Goal: Transaction & Acquisition: Purchase product/service

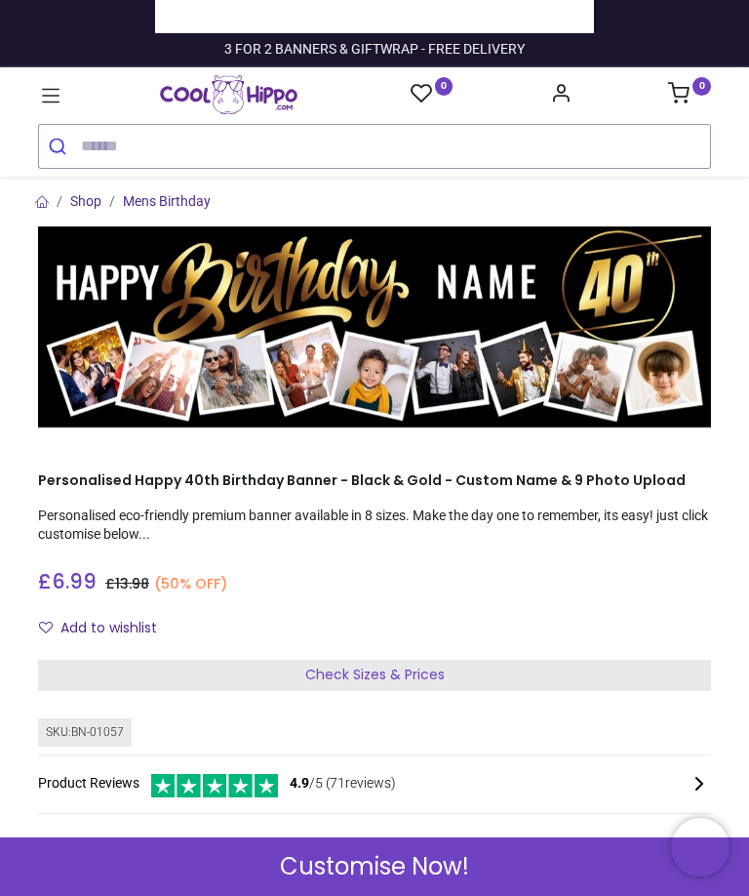
click at [47, 96] on icon at bounding box center [51, 96] width 18 height 14
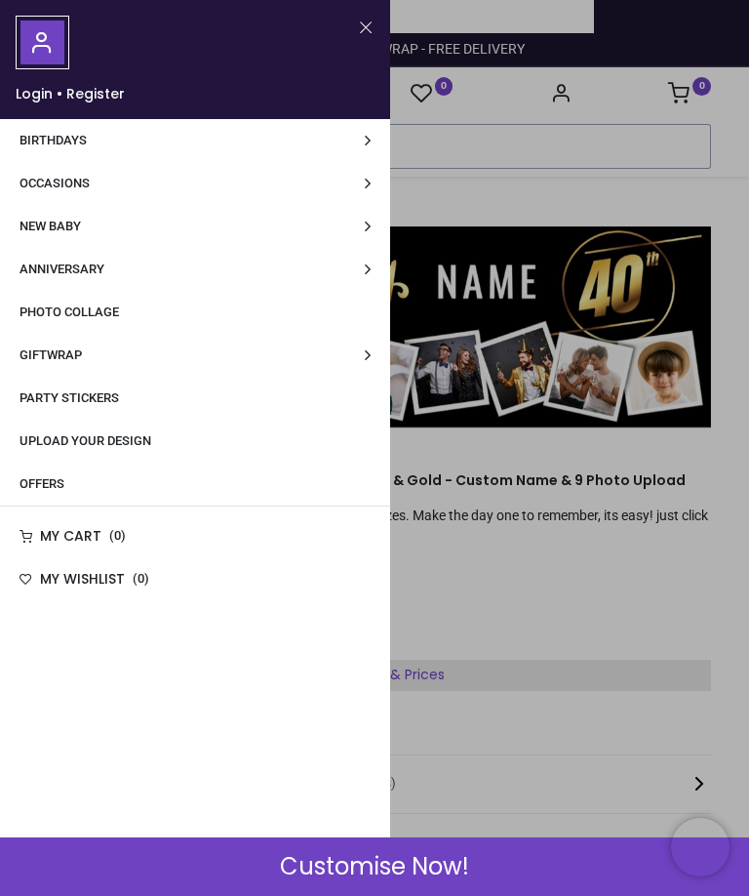
click at [369, 270] on link "Anniversary" at bounding box center [195, 269] width 390 height 43
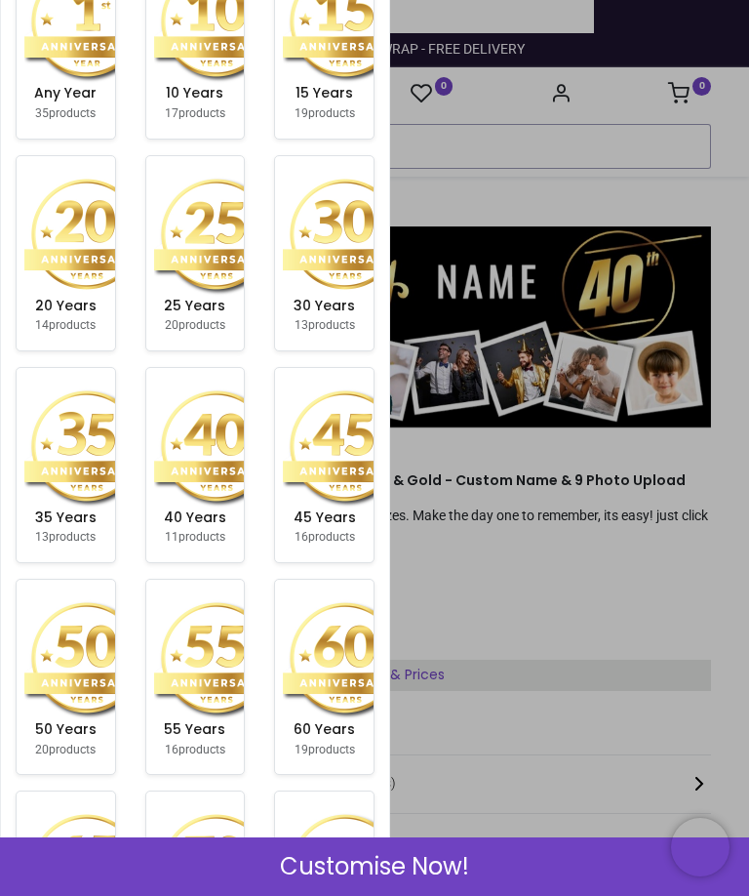
scroll to position [369, 0]
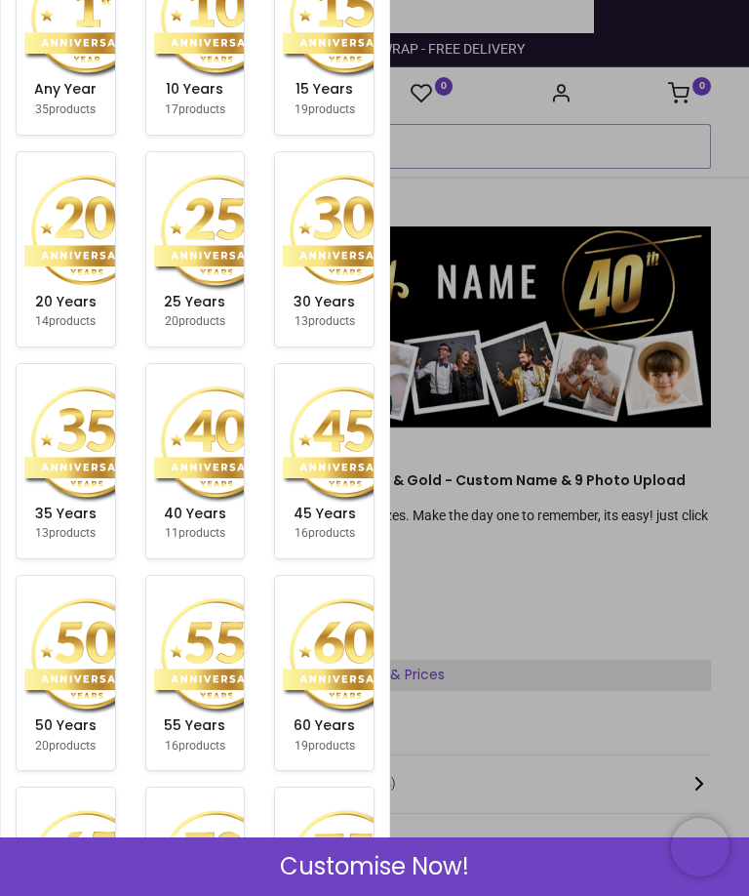
click at [216, 314] on small "20 products" at bounding box center [195, 321] width 61 height 14
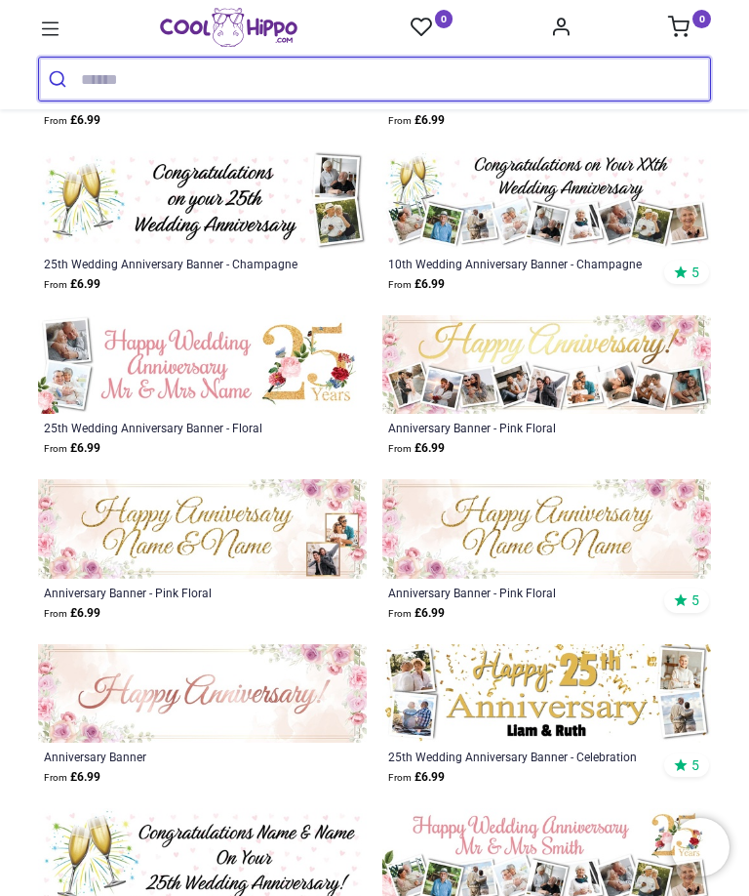
scroll to position [782, 0]
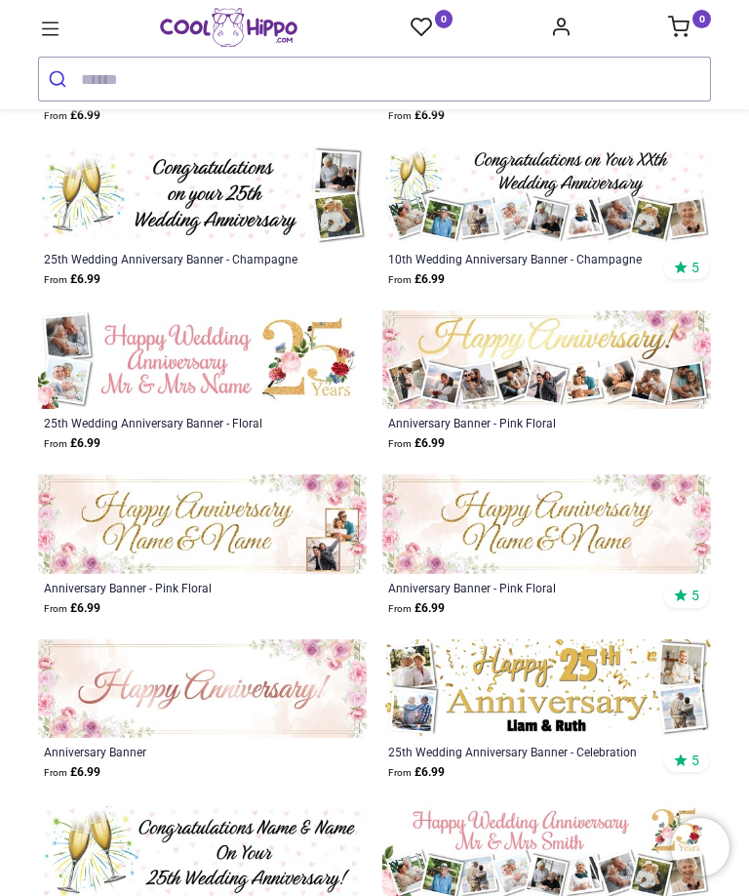
click at [581, 237] on img at bounding box center [547, 195] width 329 height 99
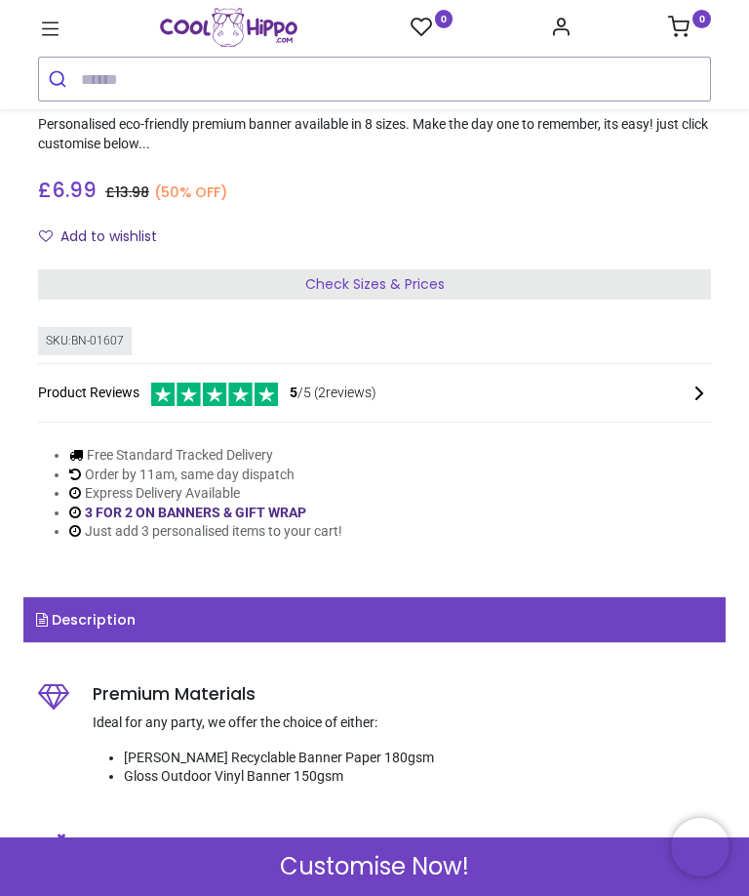
scroll to position [321, 0]
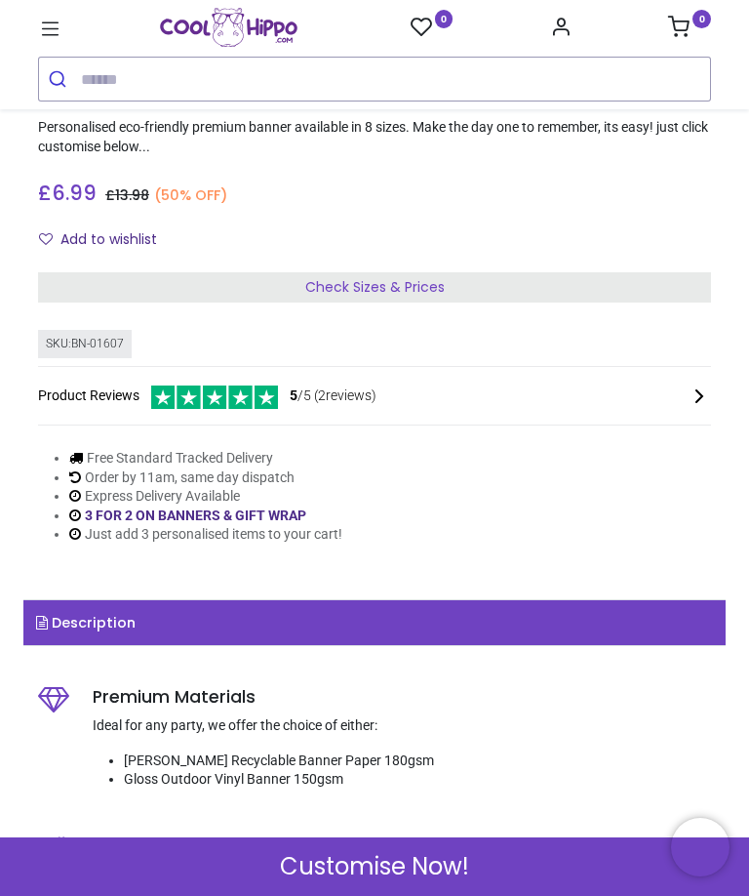
click at [637, 283] on div "Check Sizes & Prices" at bounding box center [374, 287] width 673 height 31
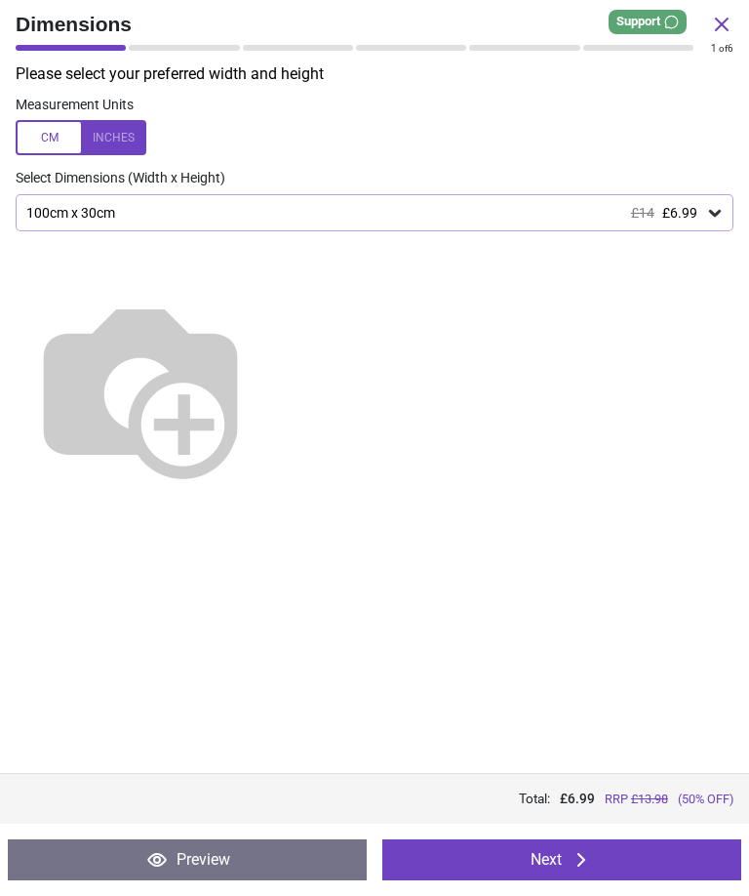
click at [265, 479] on img at bounding box center [141, 387] width 250 height 250
click at [715, 198] on div "100cm x 30cm £14 £6.99" at bounding box center [375, 212] width 718 height 37
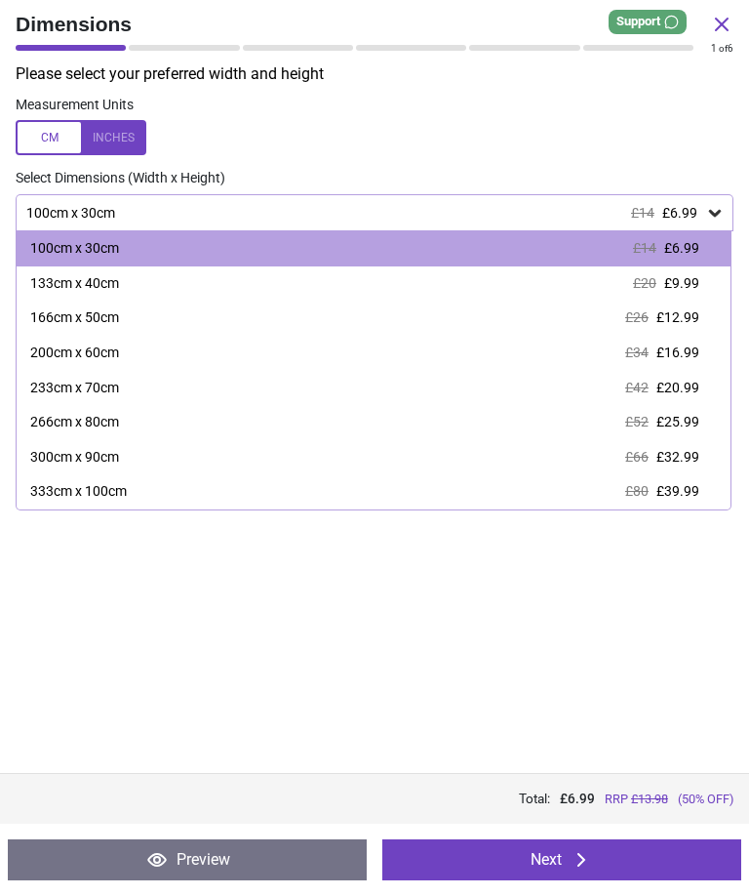
click at [700, 318] on div "166cm x 50cm £26 £12.99" at bounding box center [374, 318] width 714 height 35
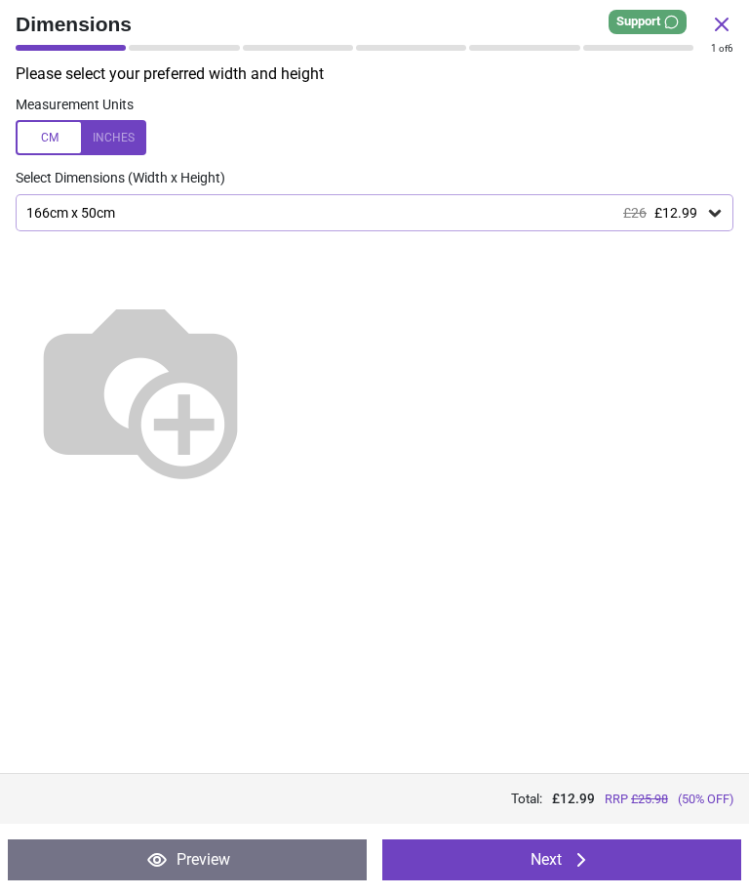
click at [658, 863] on button "Next" at bounding box center [562, 859] width 359 height 41
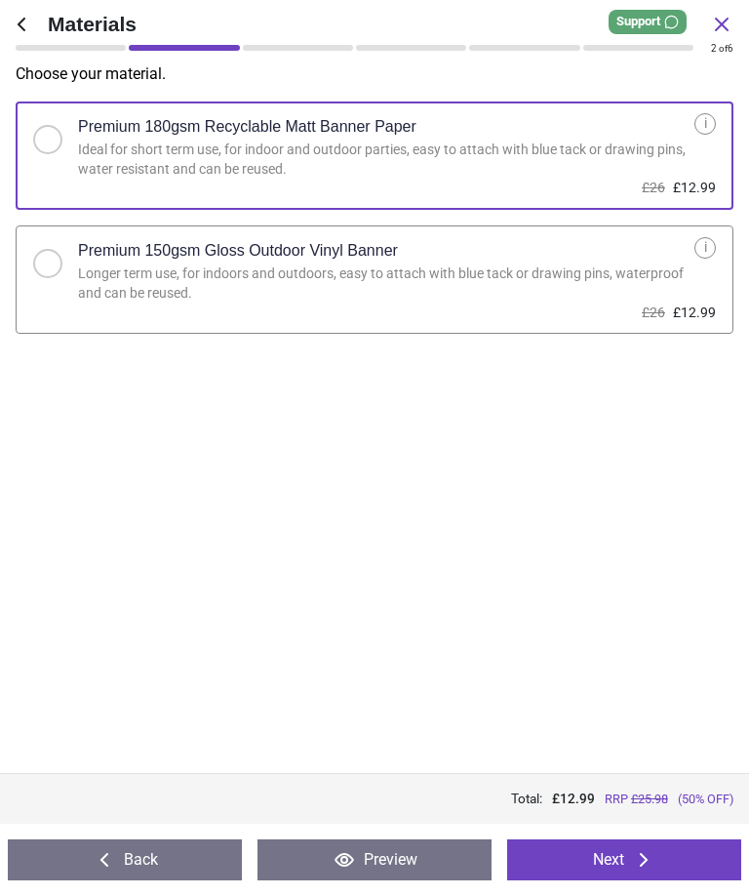
click at [705, 857] on button "Next" at bounding box center [624, 859] width 234 height 41
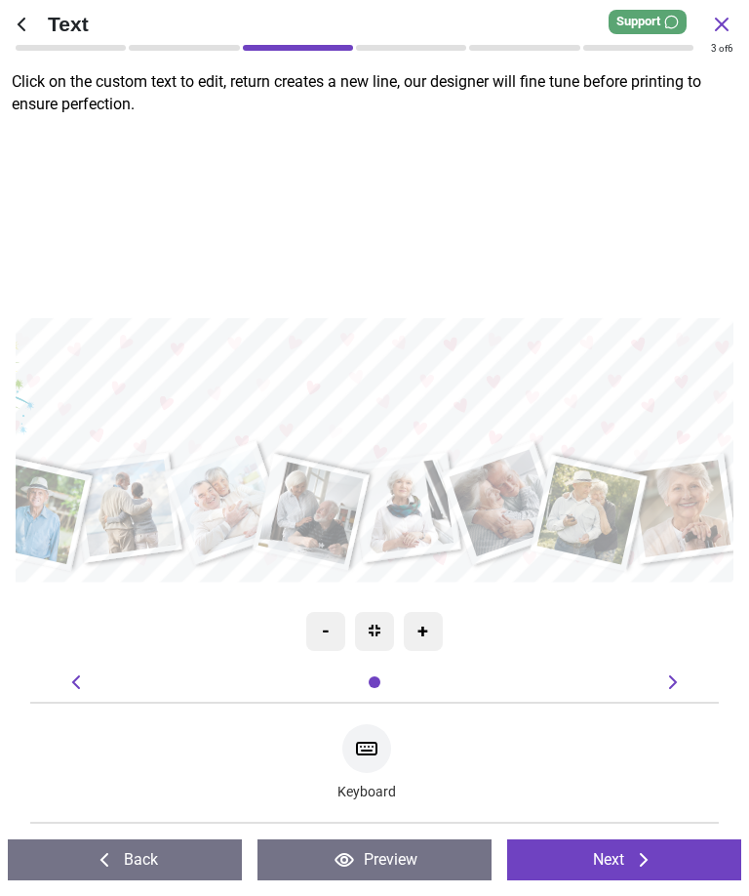
click at [629, 380] on textarea at bounding box center [374, 382] width 699 height 63
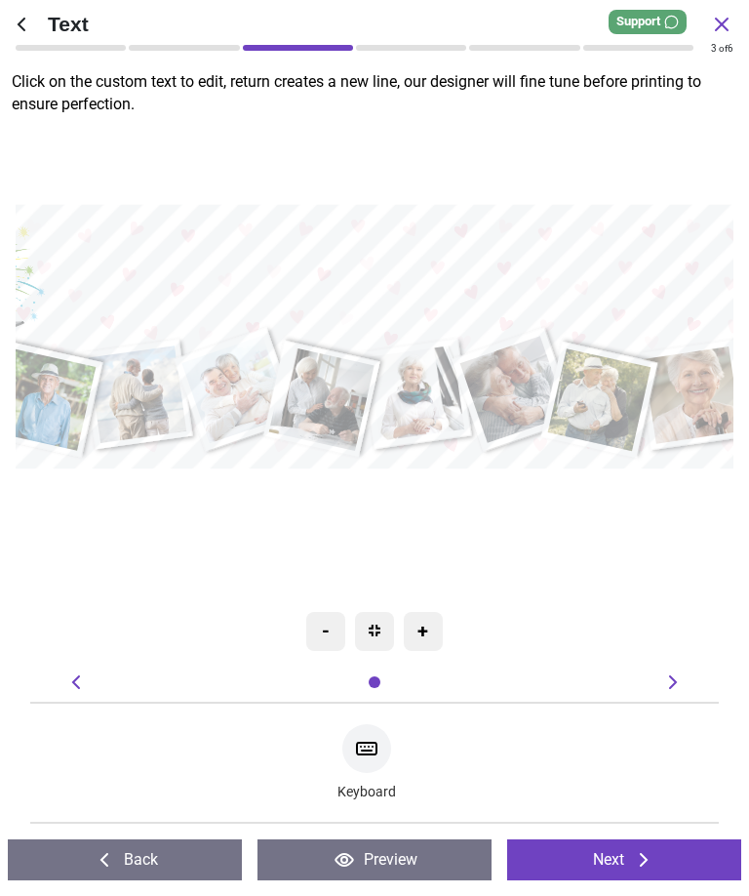
click at [709, 268] on textarea "**********" at bounding box center [385, 268] width 699 height 65
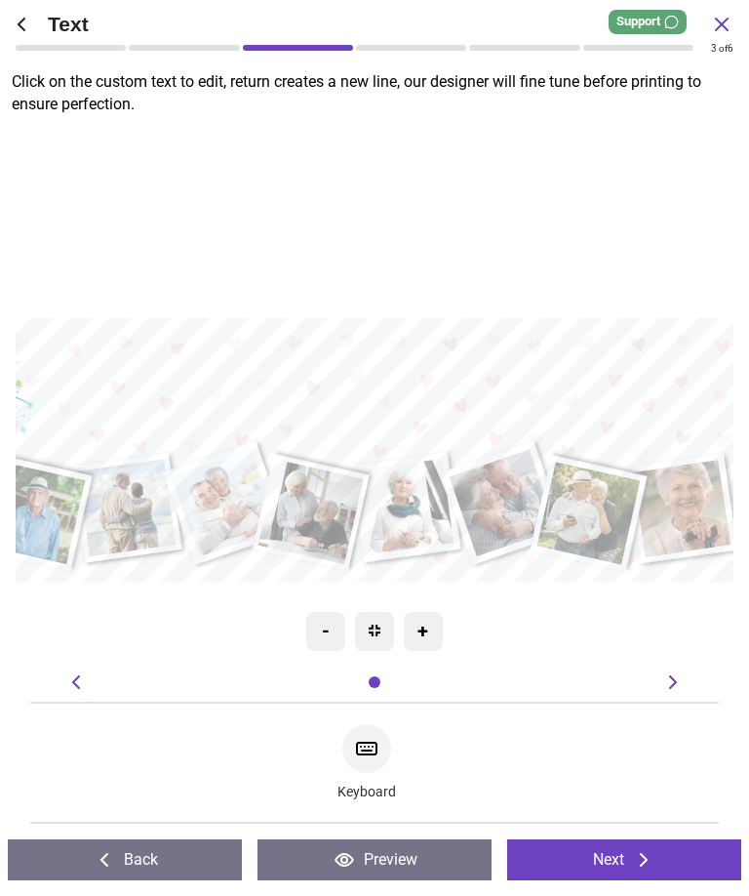
type textarea "*****"
type textarea "*"
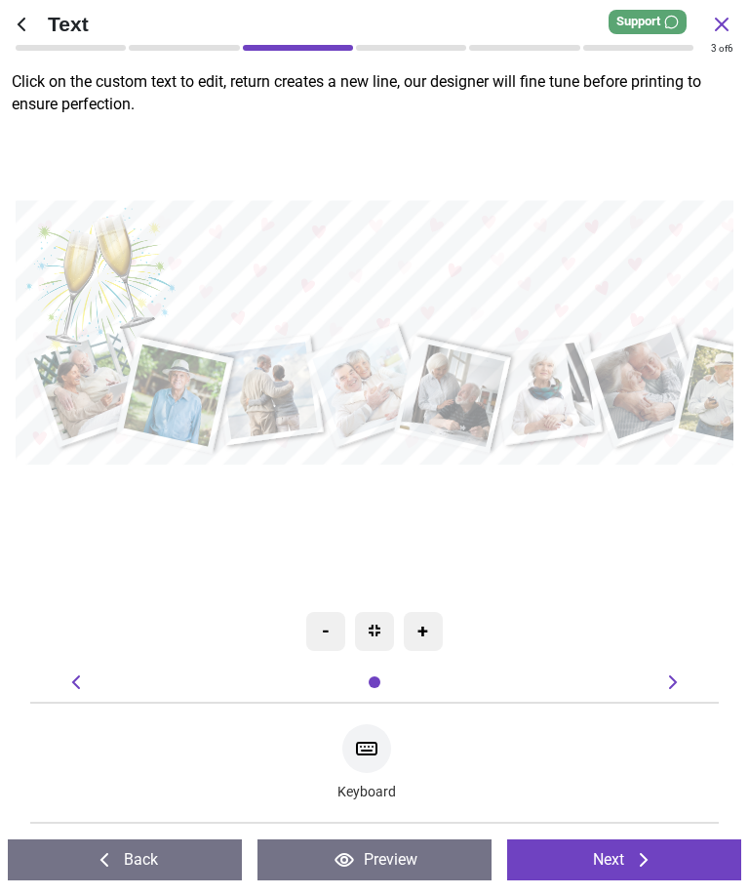
scroll to position [0, 157]
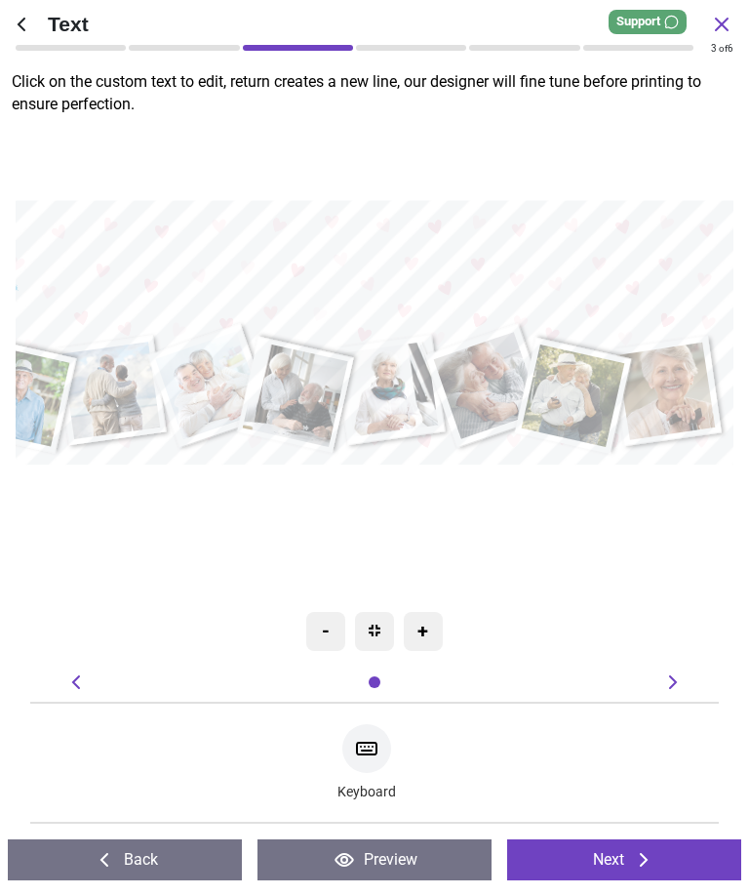
click at [687, 505] on div ".cls-1 { filter: url(#drop-shadow-2); } .cls-1, .cls-2, .cls-3, .cls-4, .cls-5,…" at bounding box center [296, 333] width 875 height 654
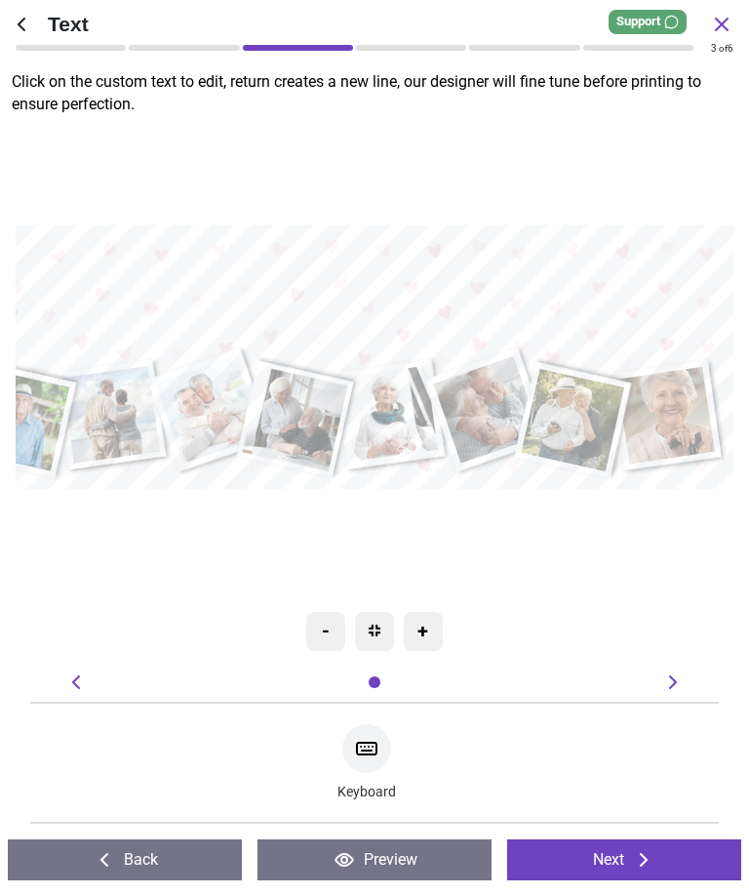
type textarea "**********"
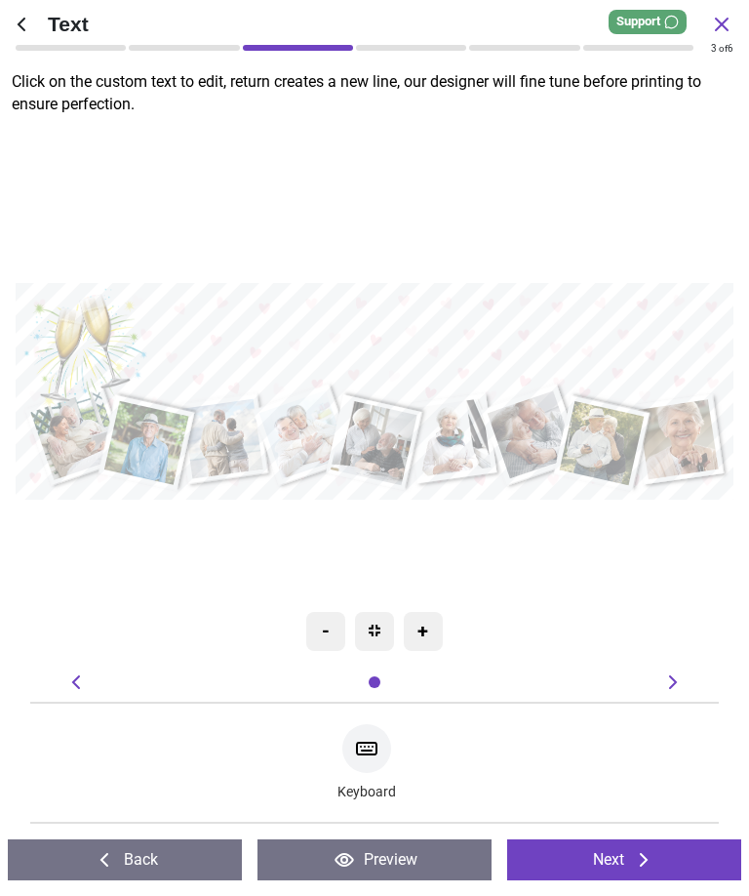
click at [377, 629] on img at bounding box center [375, 631] width 12 height 12
click at [680, 684] on icon at bounding box center [673, 681] width 23 height 23
click at [679, 868] on button "Next" at bounding box center [624, 859] width 234 height 41
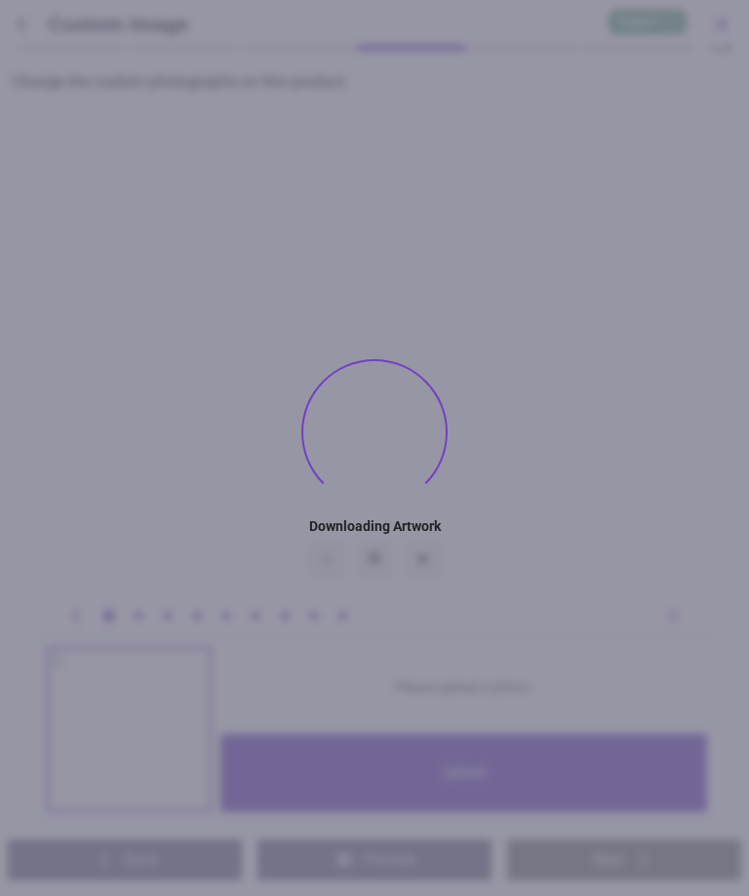
type textarea "**********"
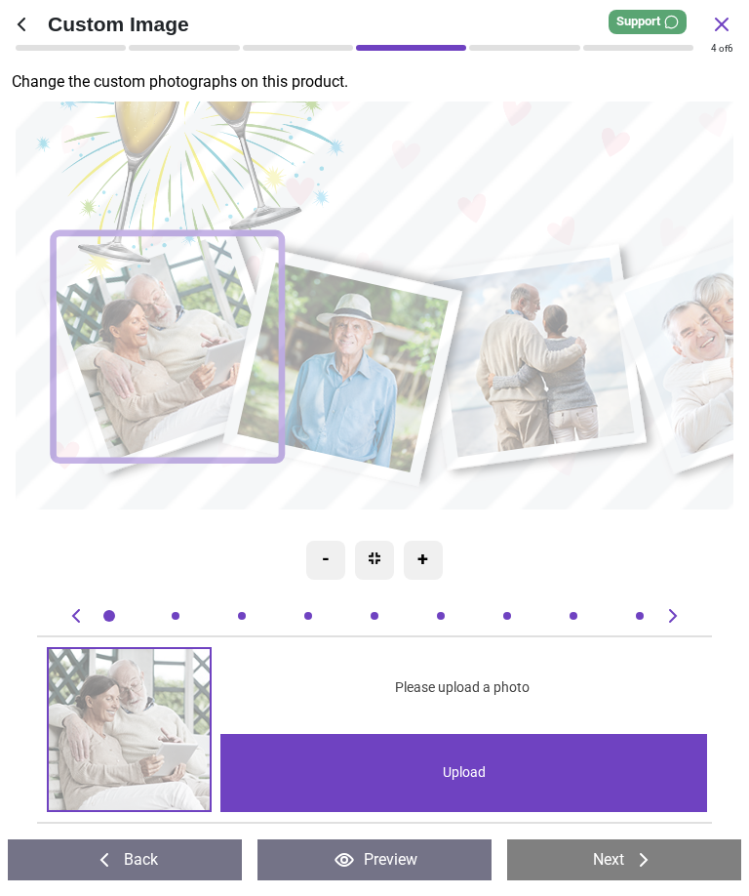
click at [428, 780] on div "Upload" at bounding box center [464, 773] width 487 height 78
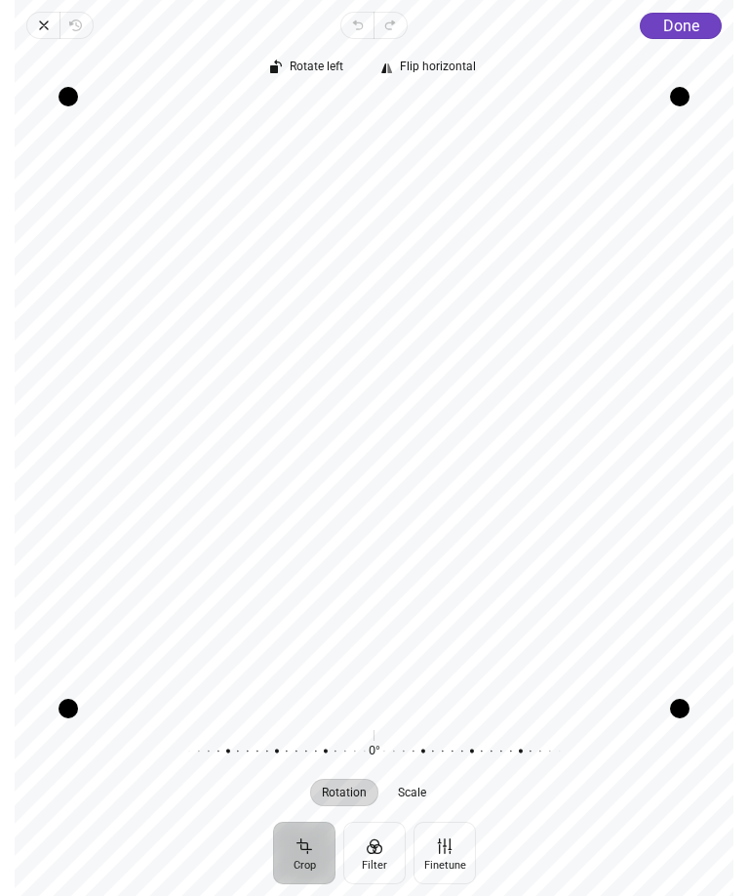
click at [689, 23] on span "Done" at bounding box center [682, 26] width 36 height 19
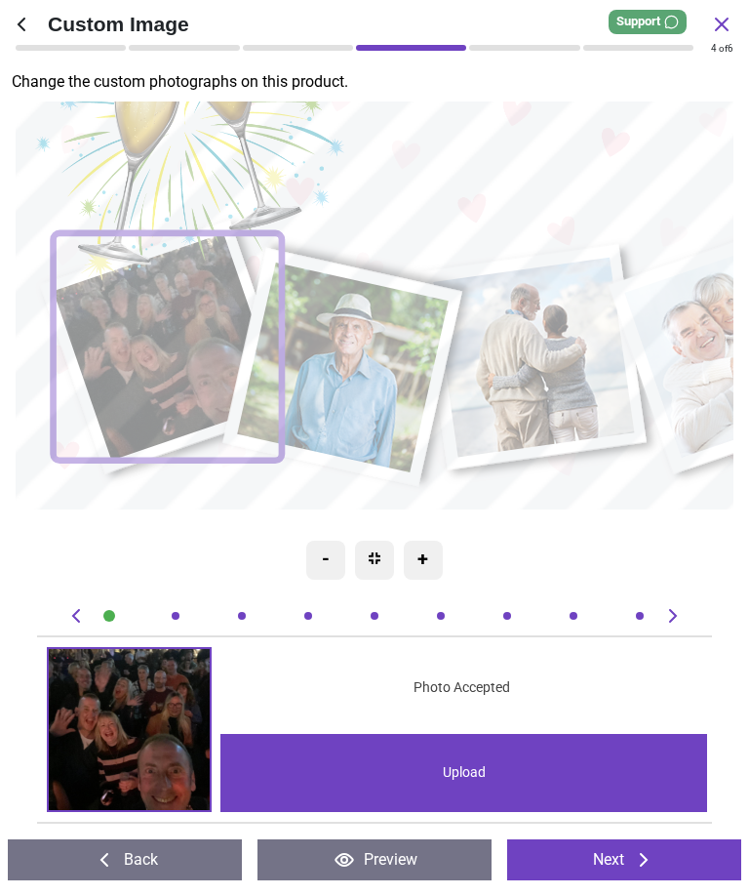
click at [656, 867] on icon at bounding box center [643, 859] width 23 height 23
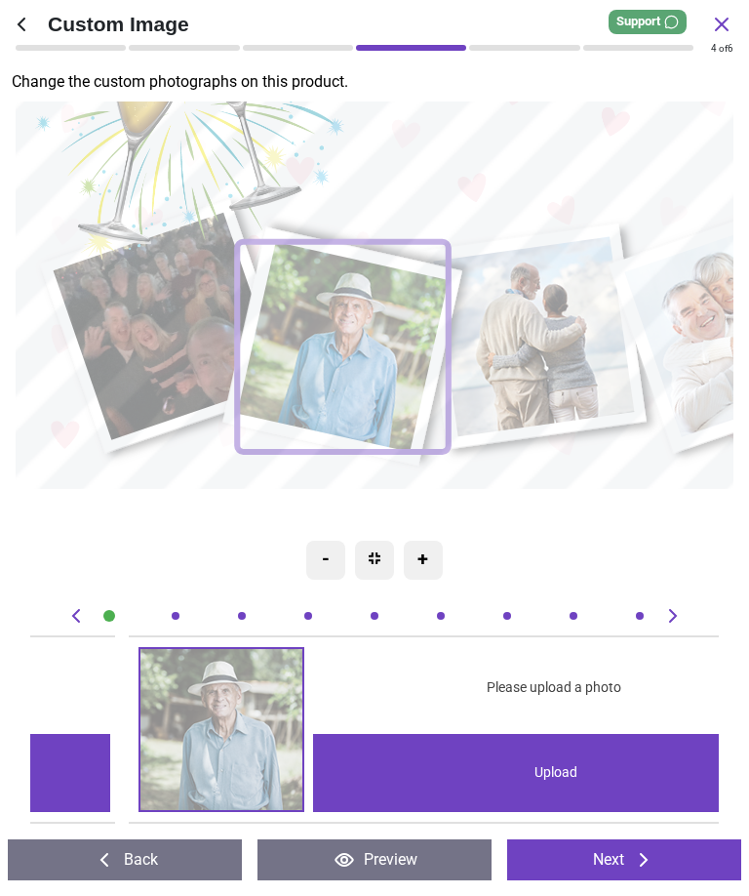
scroll to position [0, 690]
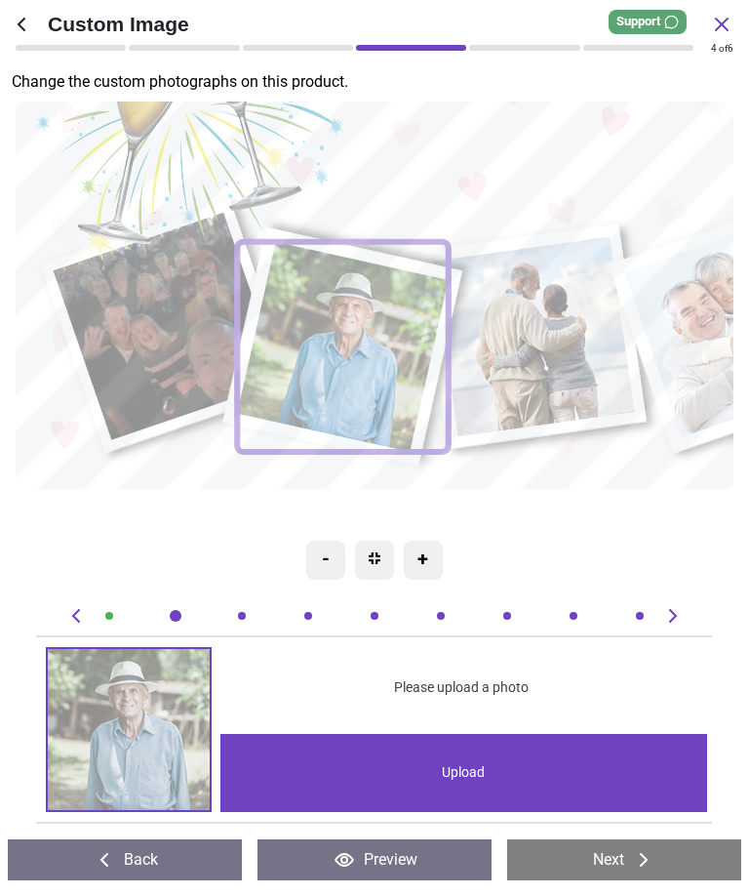
click at [481, 770] on div "Upload" at bounding box center [464, 773] width 487 height 78
